Goal: Information Seeking & Learning: Obtain resource

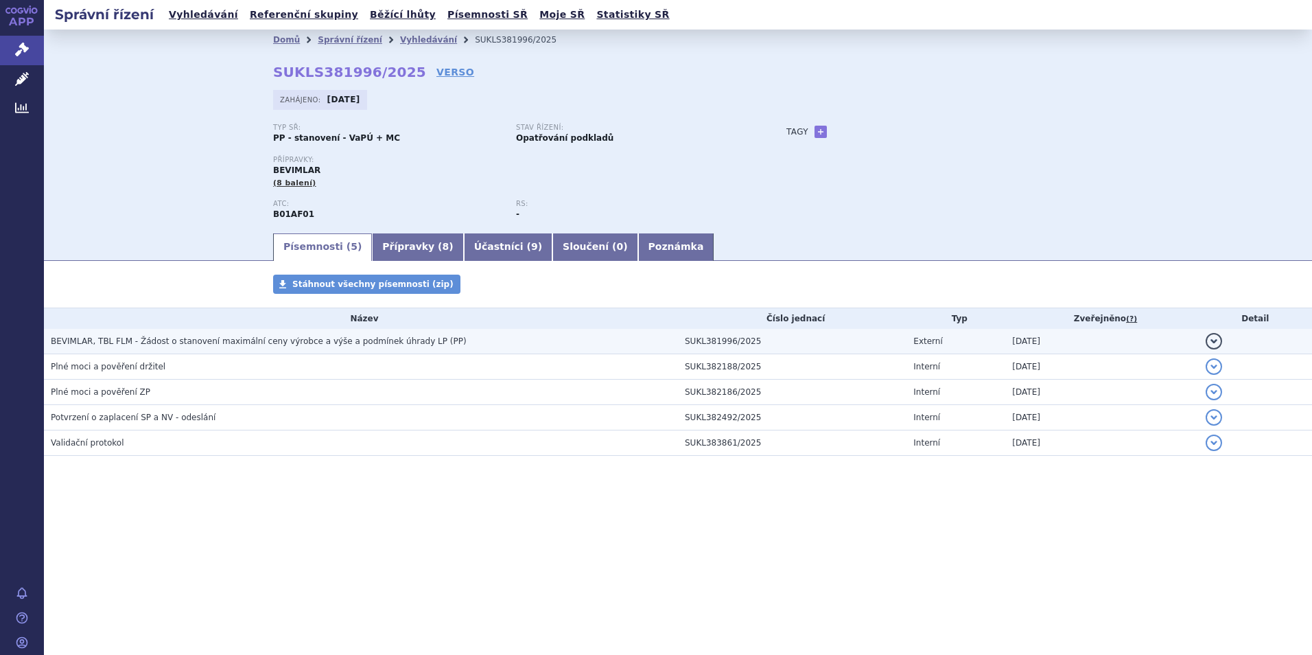
click at [241, 342] on span "BEVIMLAR, TBL FLM - Žádost o stanovení maximální ceny výrobce a výše a podmínek…" at bounding box center [259, 341] width 416 height 10
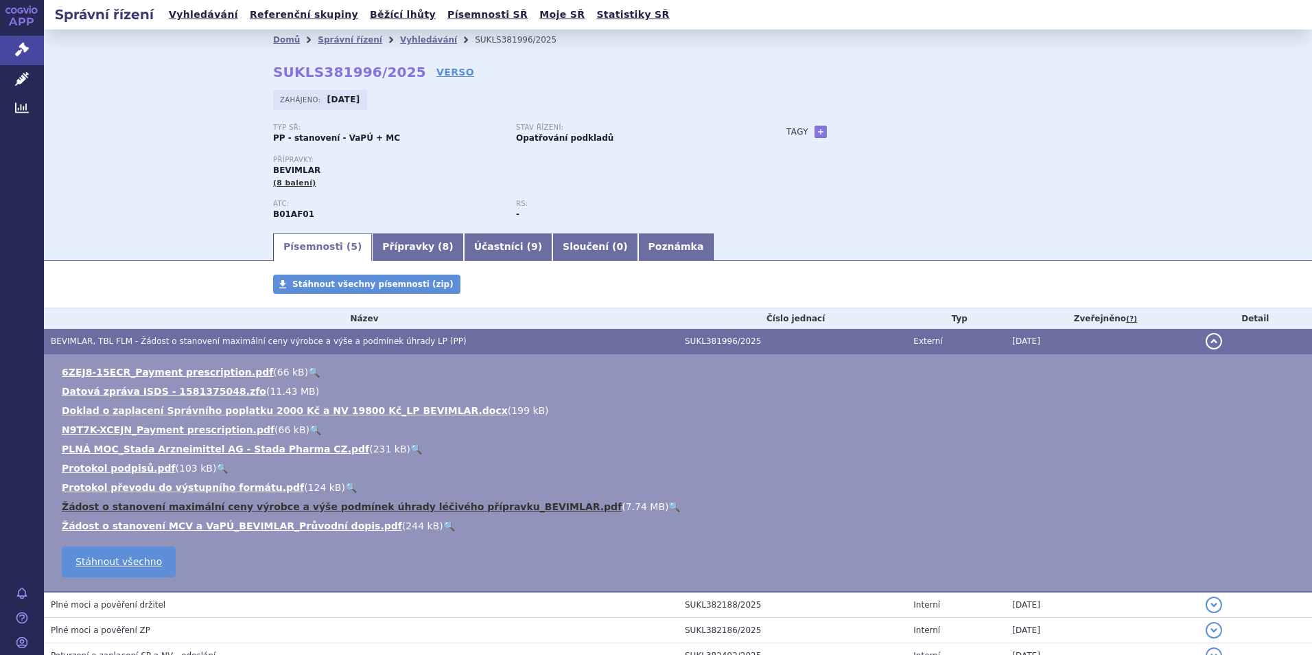
click at [294, 509] on link "Žádost o stanovení maximální ceny výrobce a výše podmínek úhrady léčivého přípr…" at bounding box center [342, 506] width 560 height 11
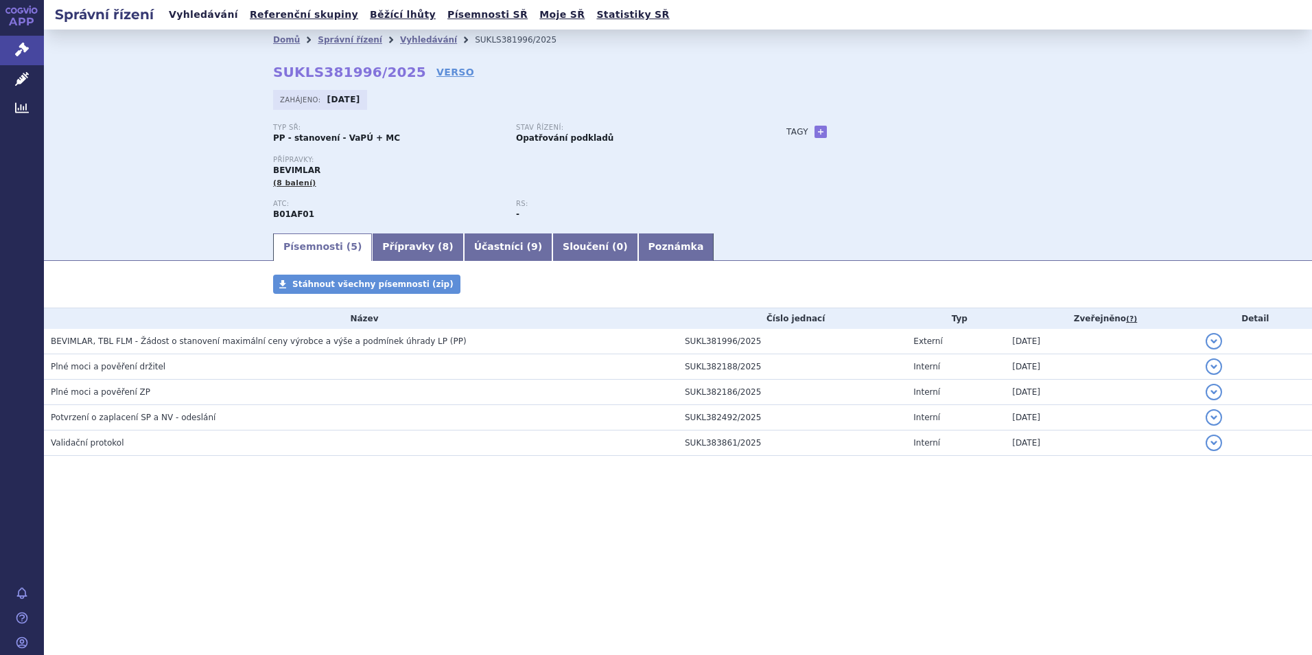
click at [195, 17] on link "Vyhledávání" at bounding box center [204, 14] width 78 height 19
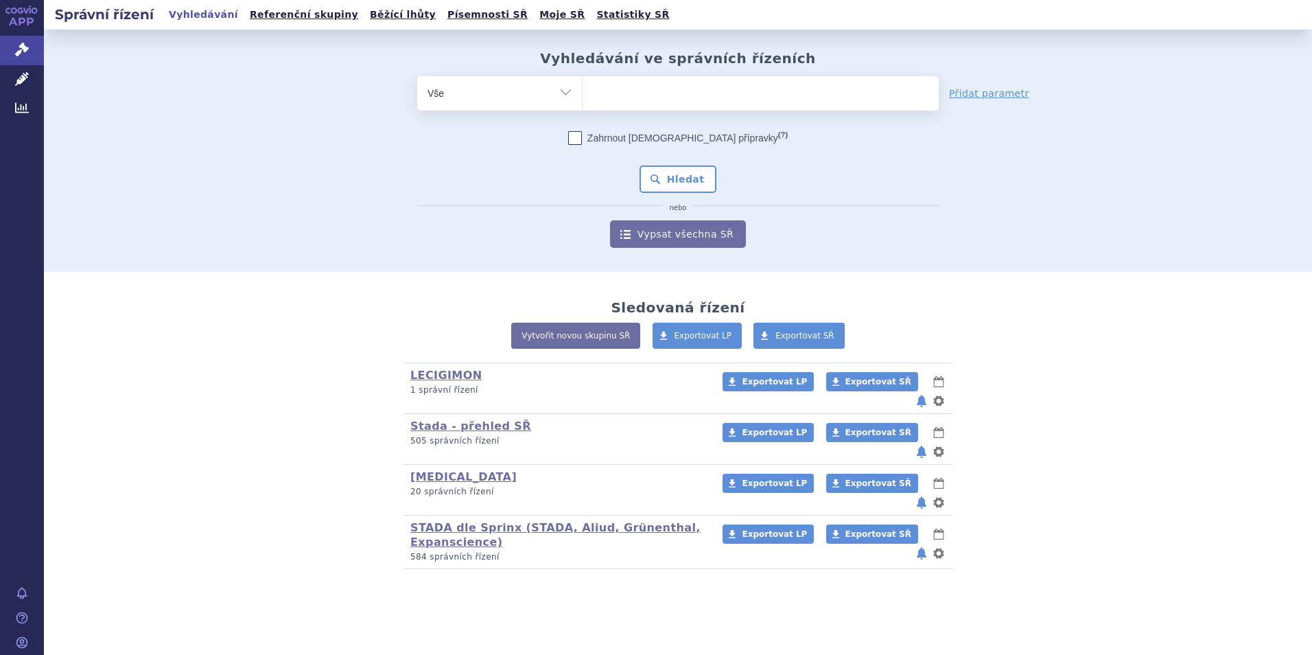
click at [440, 521] on link "STADA dle Sprinx (STADA, Aliud, Grünenthal, Expanscience)" at bounding box center [555, 534] width 290 height 27
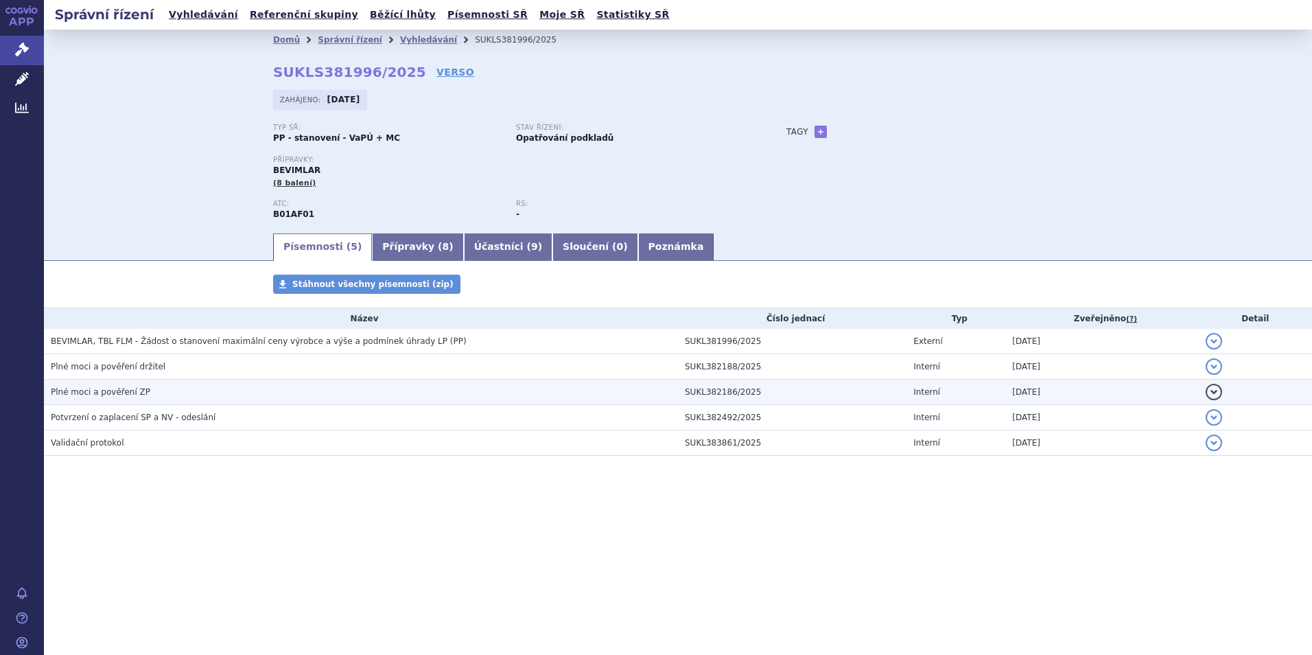
click at [106, 388] on span "Plné moci a pověření ZP" at bounding box center [100, 392] width 99 height 10
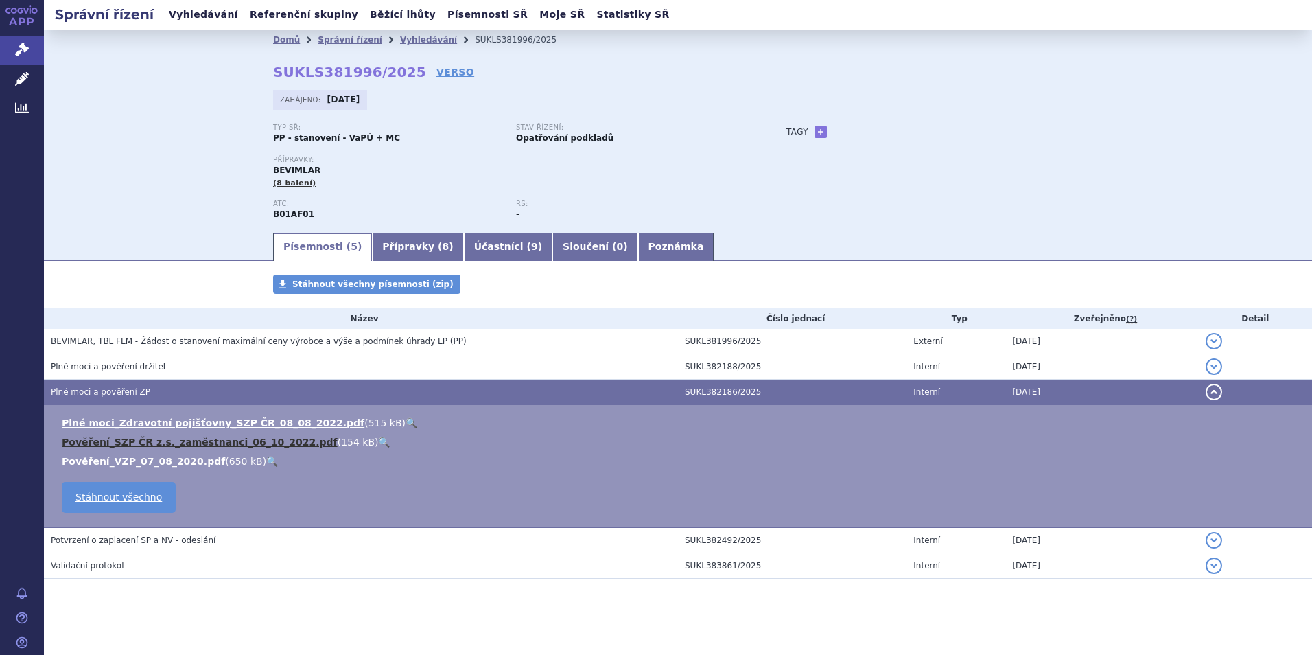
click at [185, 443] on link "Pověření_SZP ČR z.s._zaměstnanci_06_10_2022.pdf" at bounding box center [200, 441] width 276 height 11
click at [203, 421] on link "Plné moci_Zdravotní pojišťovny_SZP ČR_08_08_2022.pdf" at bounding box center [213, 422] width 303 height 11
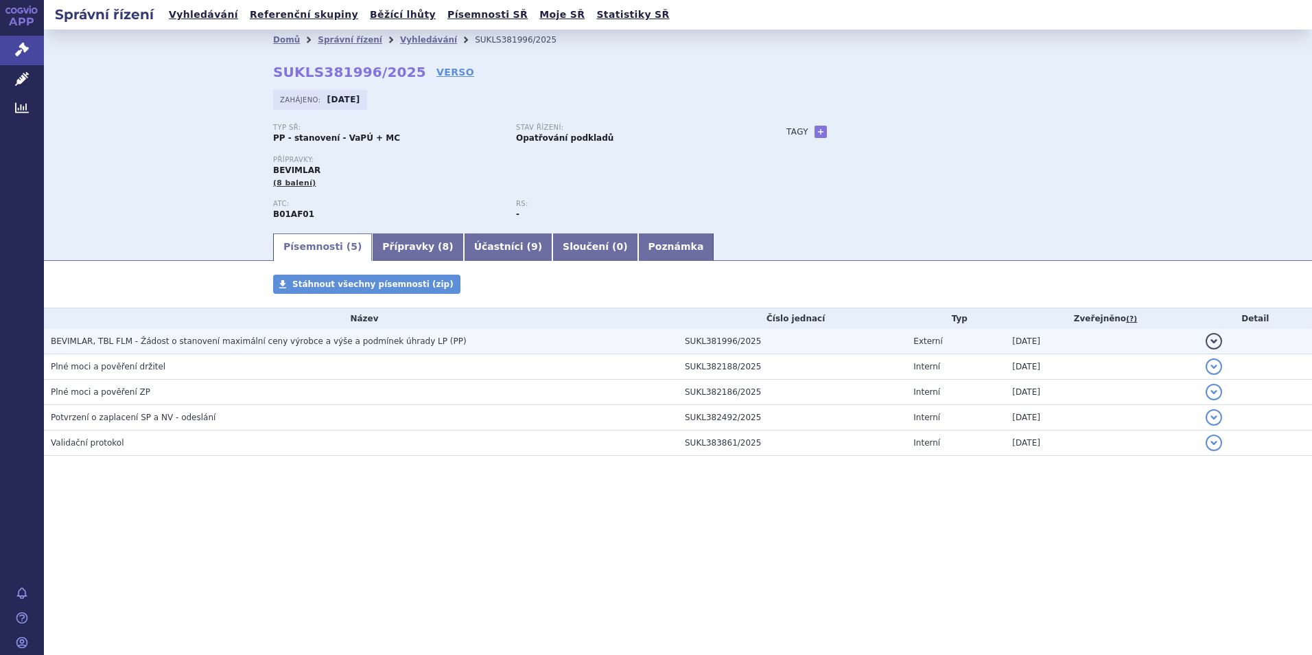
click at [347, 344] on span "BEVIMLAR, TBL FLM - Žádost o stanovení maximální ceny výrobce a výše a podmínek…" at bounding box center [259, 341] width 416 height 10
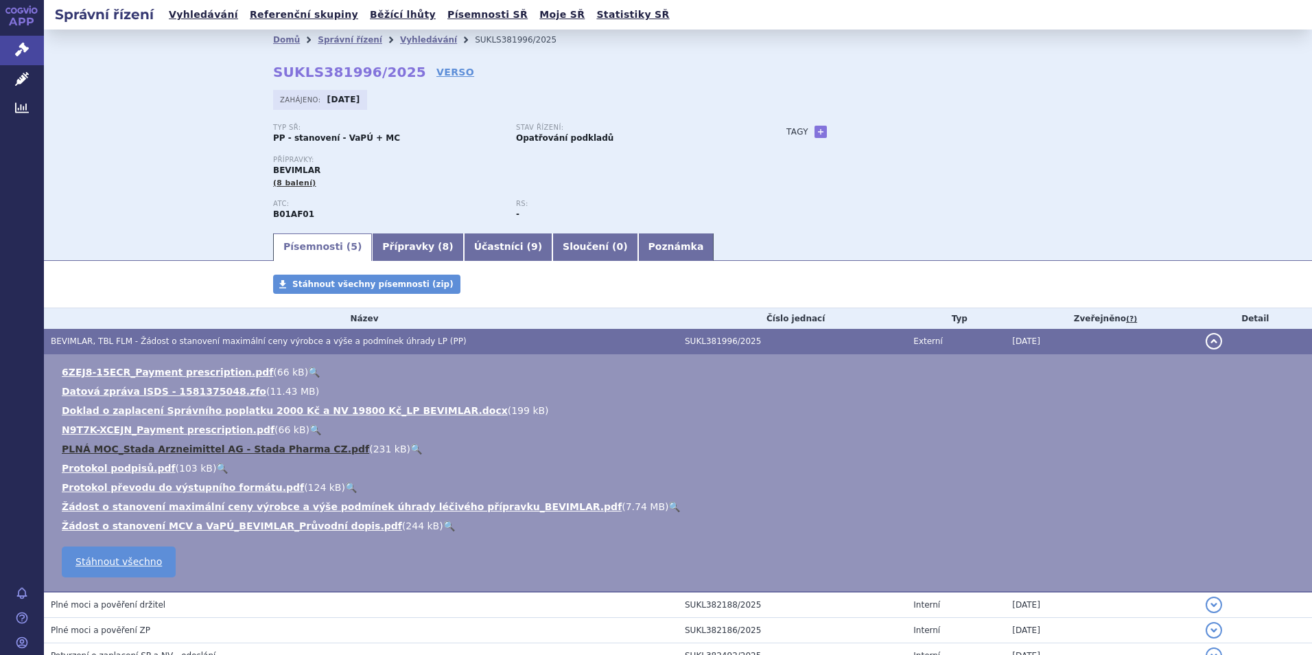
click at [287, 449] on link "PLNÁ MOC_Stada Arzneimittel AG - Stada Pharma CZ.pdf" at bounding box center [215, 448] width 307 height 11
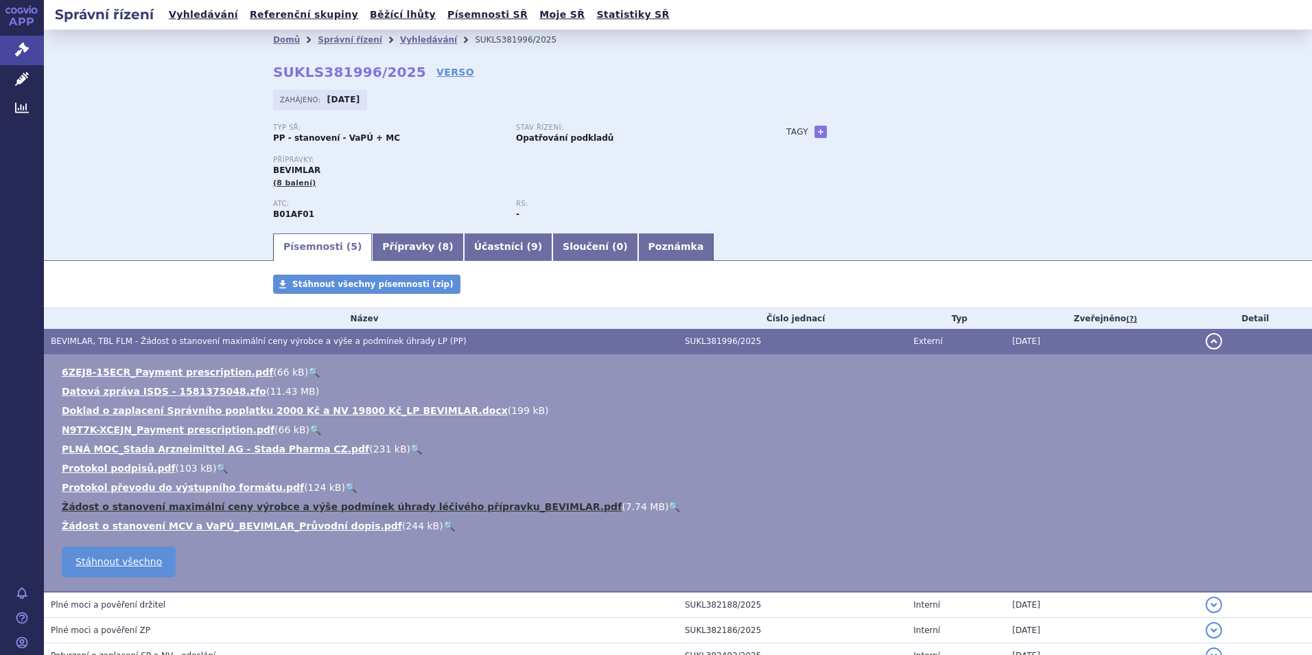
scroll to position [121, 0]
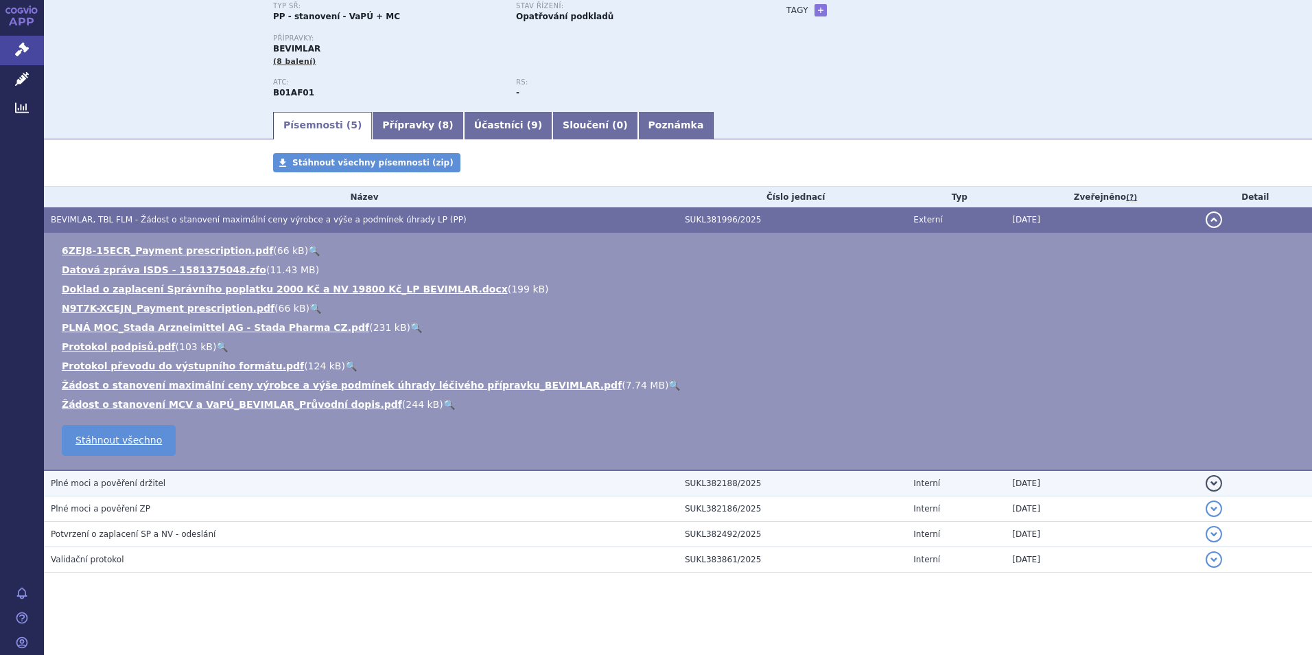
click at [87, 482] on span "Plné moci a pověření držitel" at bounding box center [108, 483] width 115 height 10
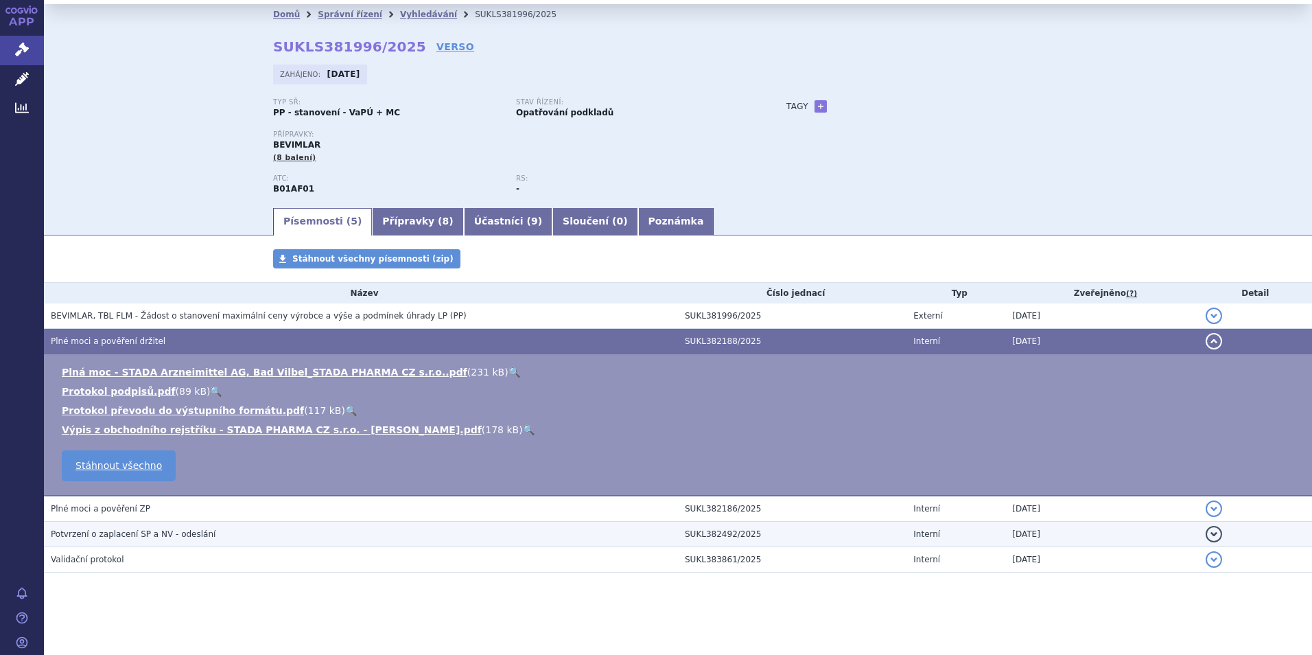
click at [80, 530] on span "Potvrzení o zaplacení SP a NV - odeslání" at bounding box center [133, 534] width 165 height 10
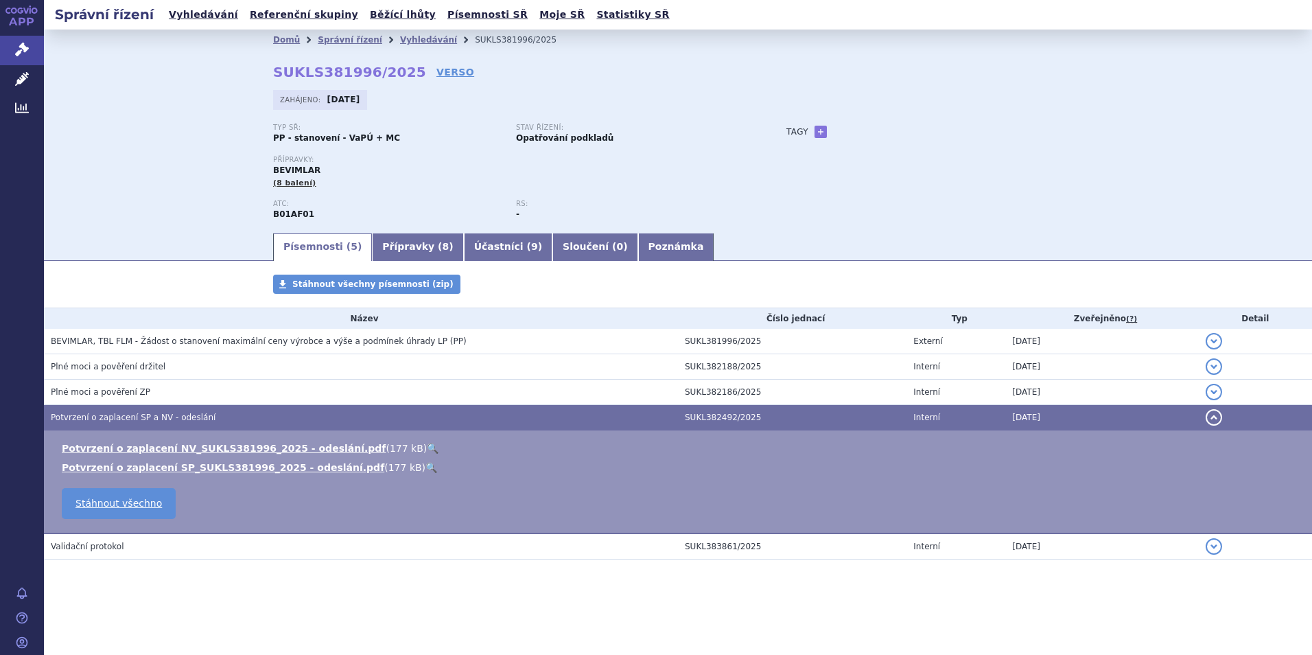
scroll to position [0, 0]
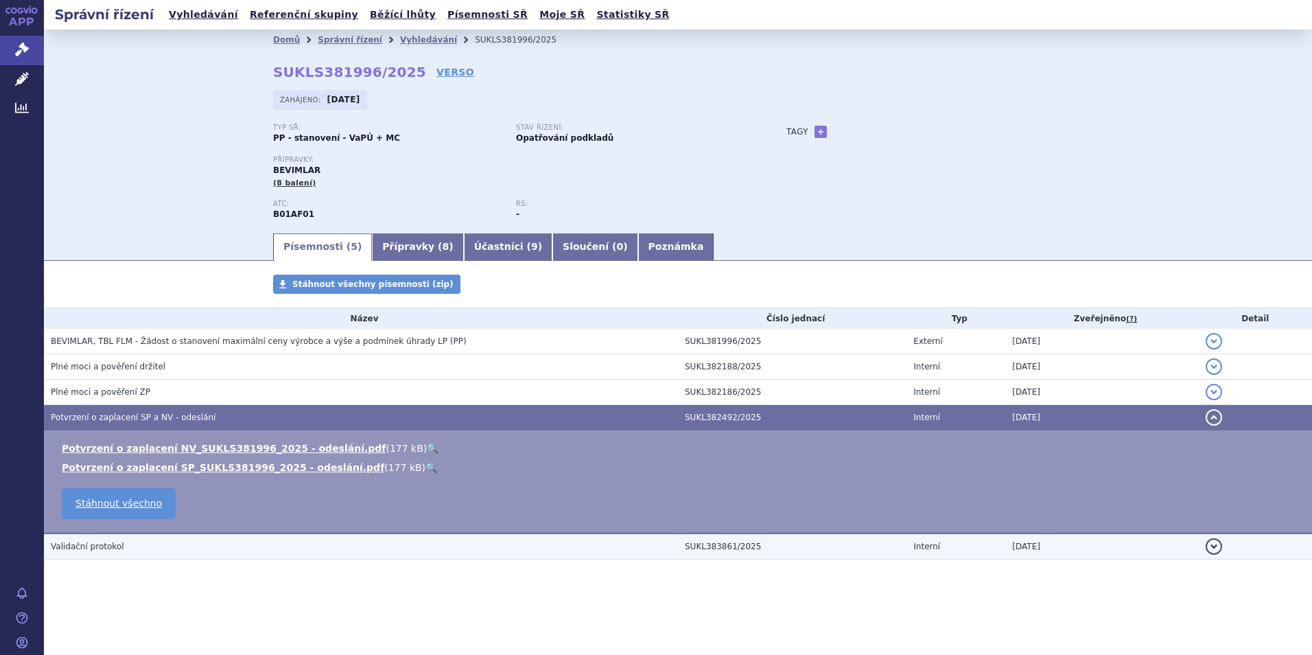
click at [95, 541] on span "Validační protokol" at bounding box center [87, 546] width 73 height 10
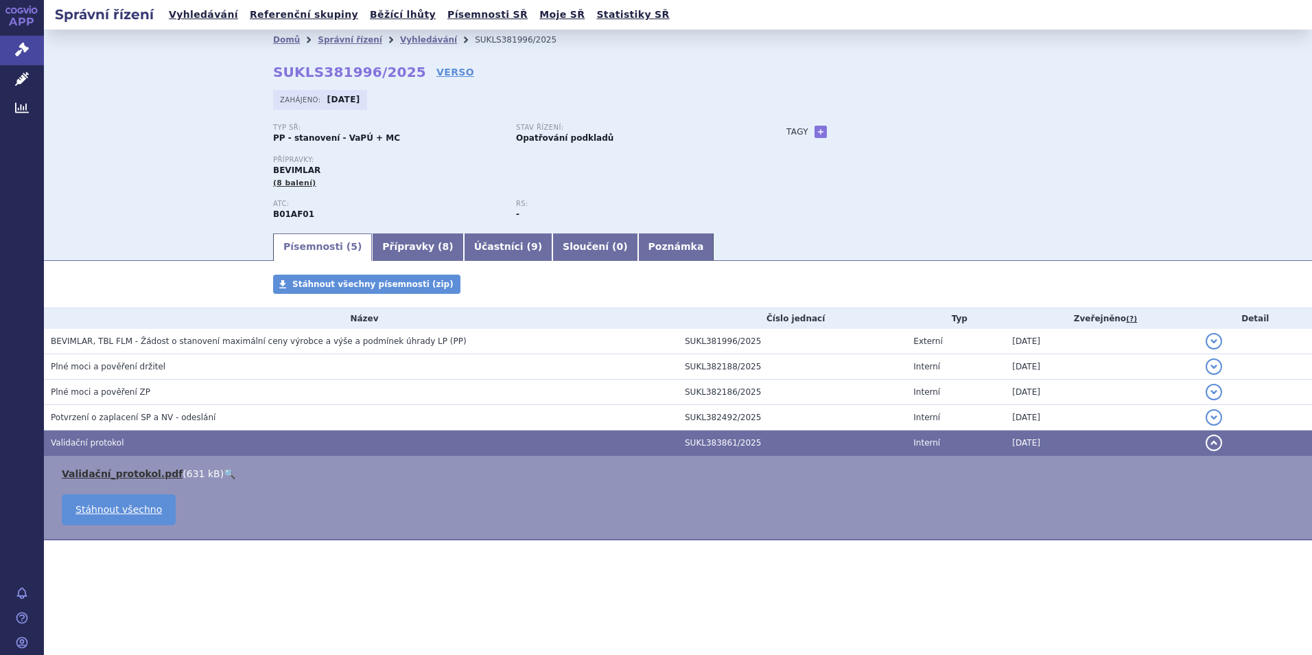
click at [123, 471] on link "Validační_protokol.pdf" at bounding box center [122, 473] width 121 height 11
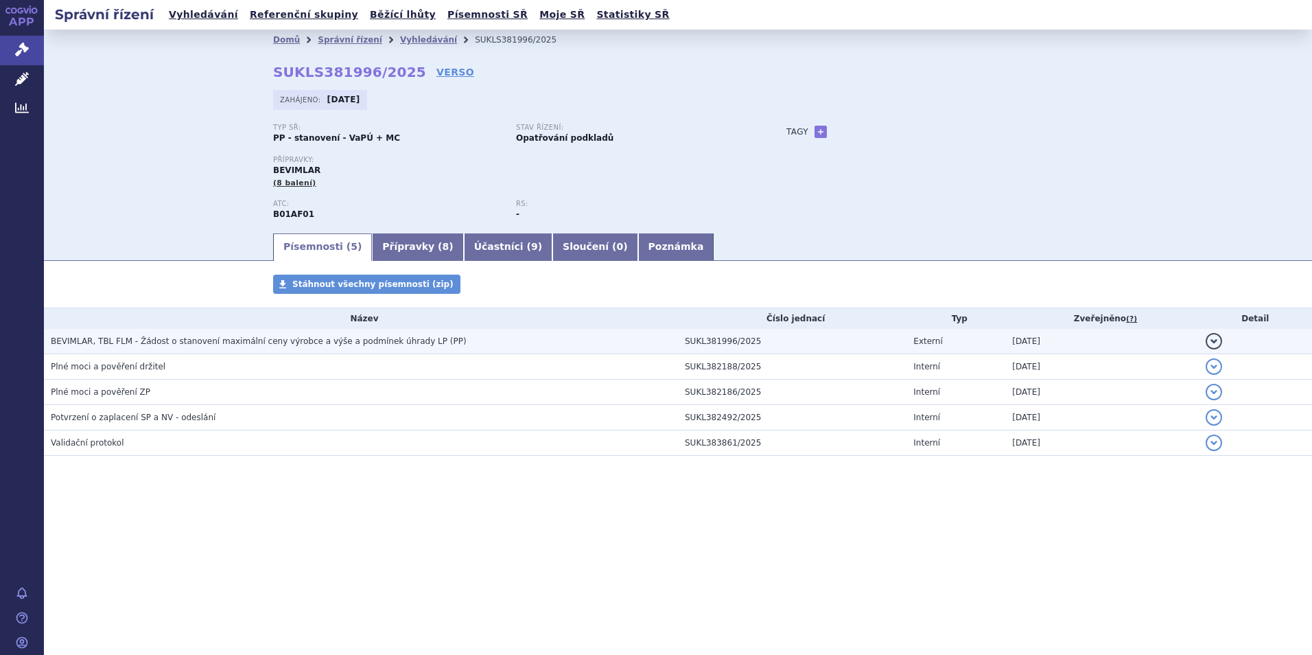
click at [320, 339] on span "BEVIMLAR, TBL FLM - Žádost o stanovení maximální ceny výrobce a výše a podmínek…" at bounding box center [259, 341] width 416 height 10
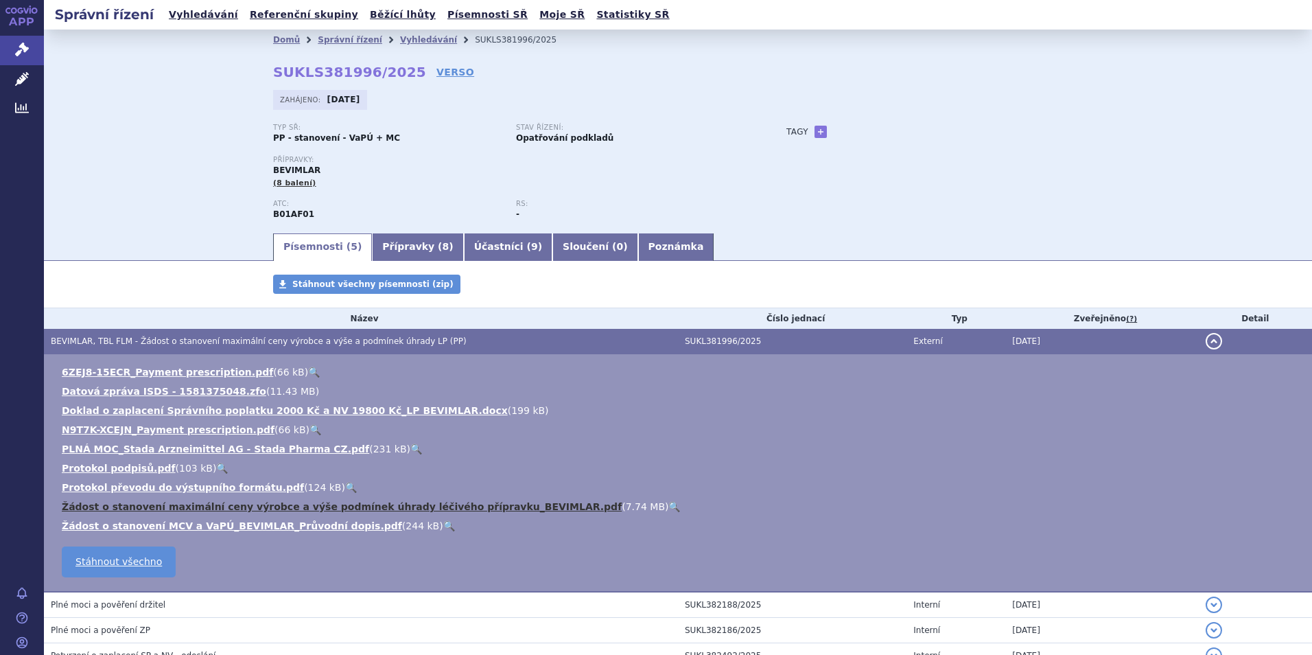
click at [496, 507] on link "Žádost o stanovení maximální ceny výrobce a výše podmínek úhrady léčivého přípr…" at bounding box center [342, 506] width 560 height 11
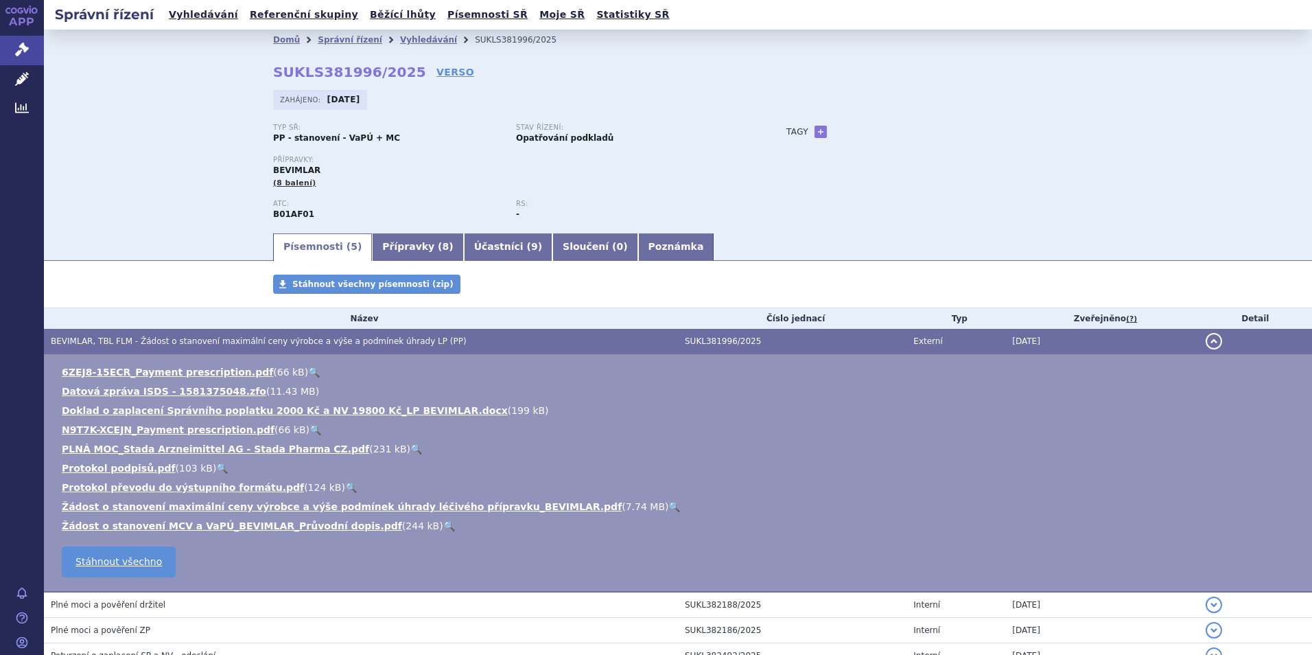
click at [1291, 102] on div "Domů Správní řízení Vyhledávání SUKLS381996/2025 SUKLS381996/2025 VERSO [GEOGRA…" at bounding box center [678, 131] width 1268 height 202
